Goal: Information Seeking & Learning: Learn about a topic

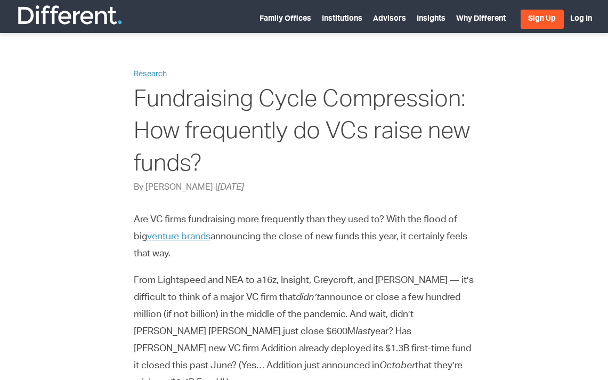
scroll to position [393, 0]
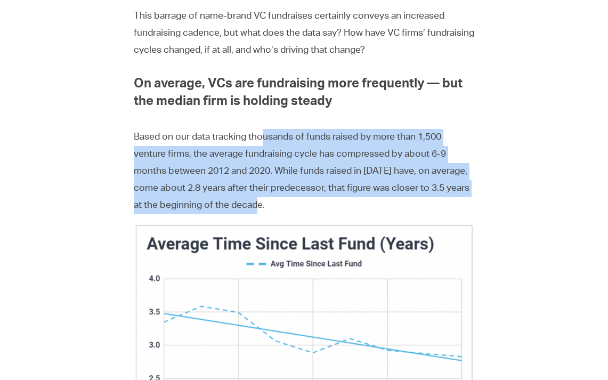
drag, startPoint x: 286, startPoint y: 187, endPoint x: 263, endPoint y: 125, distance: 66.2
click at [263, 129] on p "Based on our data tracking thousands of funds raised by more than 1,500 venture…" at bounding box center [304, 171] width 341 height 85
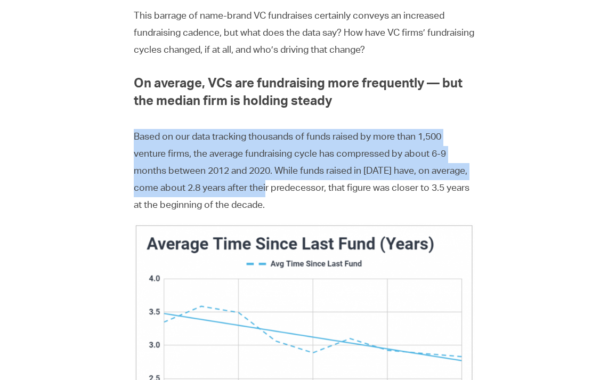
drag, startPoint x: 224, startPoint y: 110, endPoint x: 273, endPoint y: 167, distance: 75.2
click at [273, 167] on p "Based on our data tracking thousands of funds raised by more than 1,500 venture…" at bounding box center [304, 171] width 341 height 85
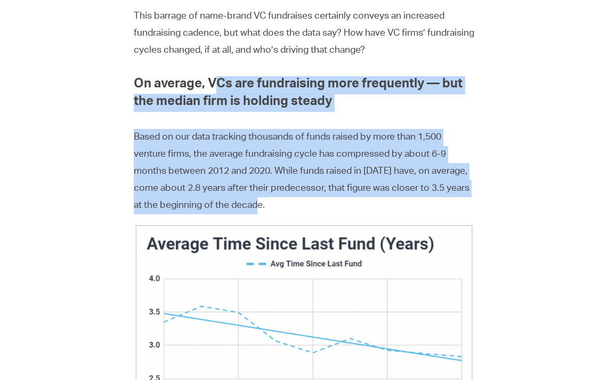
drag, startPoint x: 209, startPoint y: 64, endPoint x: 290, endPoint y: 187, distance: 147.0
click at [290, 187] on p "Based on our data tracking thousands of funds raised by more than 1,500 venture…" at bounding box center [304, 171] width 341 height 85
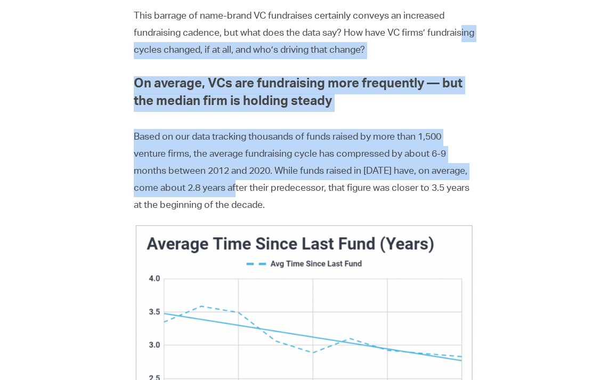
drag, startPoint x: 166, startPoint y: 30, endPoint x: 242, endPoint y: 166, distance: 156.2
click at [242, 166] on p "Based on our data tracking thousands of funds raised by more than 1,500 venture…" at bounding box center [304, 171] width 341 height 85
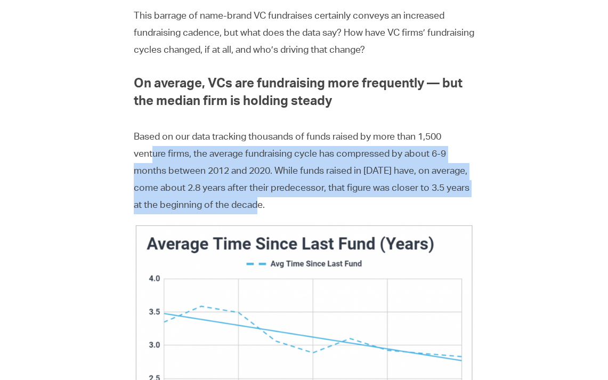
drag, startPoint x: 267, startPoint y: 185, endPoint x: 151, endPoint y: 133, distance: 128.0
click at [151, 133] on p "Based on our data tracking thousands of funds raised by more than 1,500 venture…" at bounding box center [304, 171] width 341 height 85
